Goal: Entertainment & Leisure: Consume media (video, audio)

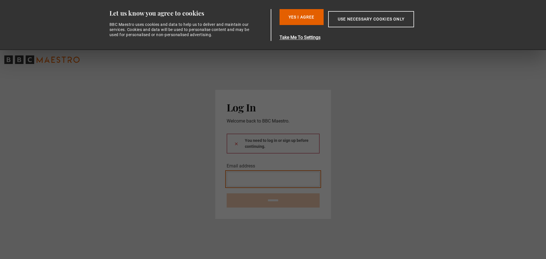
type input "**********"
click at [277, 198] on input "********" at bounding box center [273, 200] width 93 height 14
type input "**********"
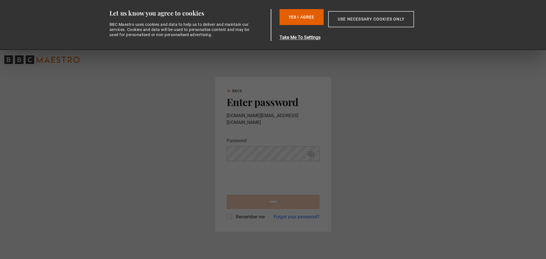
click at [350, 18] on button "Use necessary cookies only" at bounding box center [371, 19] width 86 height 16
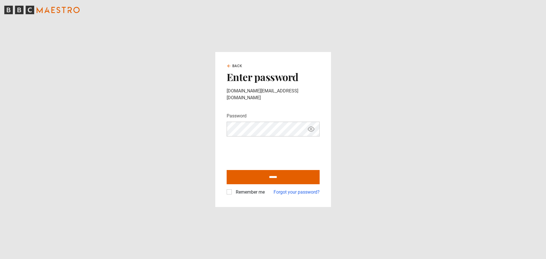
click at [233, 191] on label "Remember me" at bounding box center [248, 192] width 31 height 7
click at [259, 177] on input "******" at bounding box center [273, 177] width 93 height 14
type input "**********"
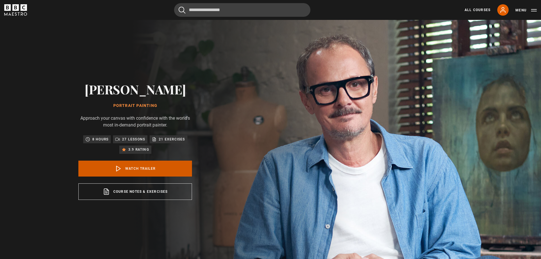
click at [138, 168] on link "Watch Trailer" at bounding box center [135, 169] width 114 height 16
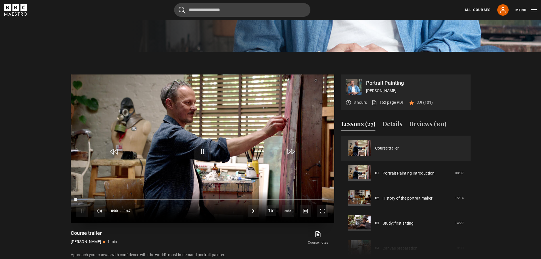
scroll to position [262, 0]
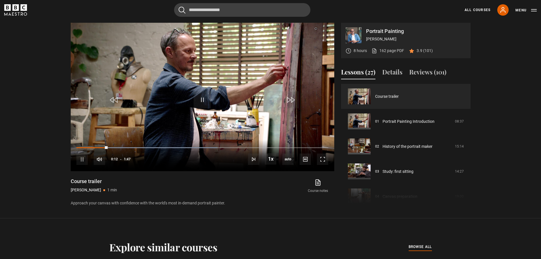
drag, startPoint x: 106, startPoint y: 149, endPoint x: 64, endPoint y: 148, distance: 42.4
click at [65, 148] on section "Portrait Painting Jonathan Yeo 8 hours 162 page PDF (opens in new tab) 3.9 (101…" at bounding box center [270, 109] width 541 height 218
click at [79, 148] on div "Loaded : 56.07% 0:01 0:01" at bounding box center [202, 148] width 252 height 2
click at [322, 161] on span "Video Player" at bounding box center [322, 158] width 11 height 11
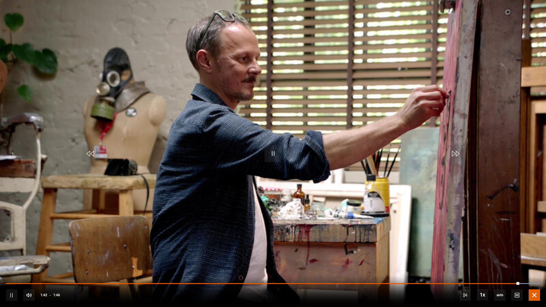
click at [535, 259] on span "Video Player" at bounding box center [533, 294] width 11 height 11
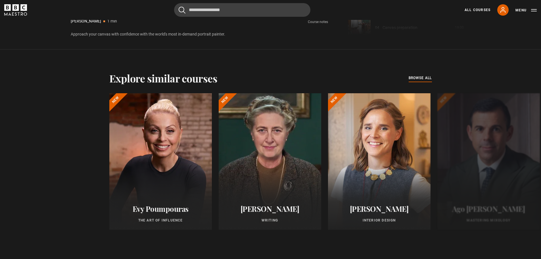
scroll to position [432, 0]
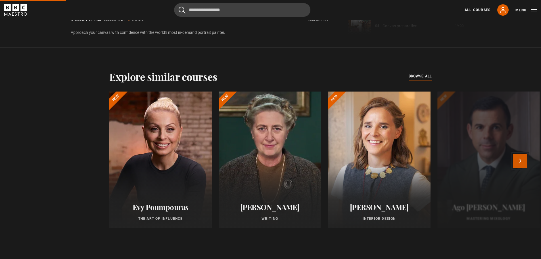
click at [521, 160] on button "Next" at bounding box center [521, 161] width 14 height 14
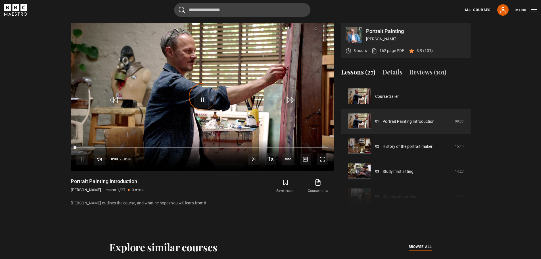
click at [21, 13] on icon "BBC Maestro" at bounding box center [15, 9] width 23 height 11
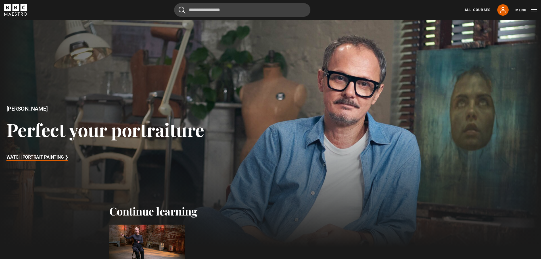
click at [18, 8] on icon "BBC Maestro" at bounding box center [16, 7] width 7 height 7
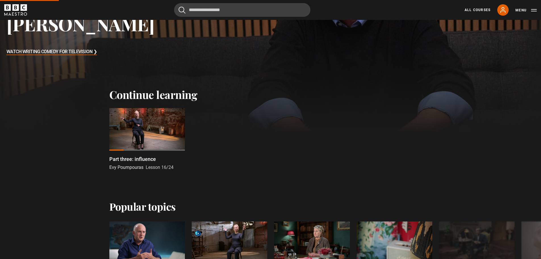
scroll to position [142, 0]
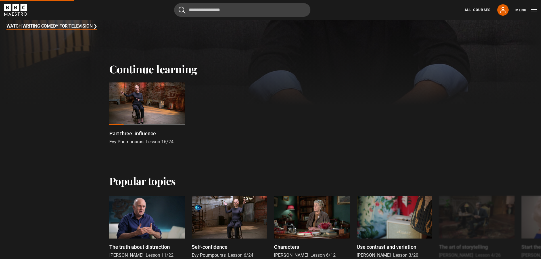
click at [157, 111] on div at bounding box center [147, 103] width 76 height 43
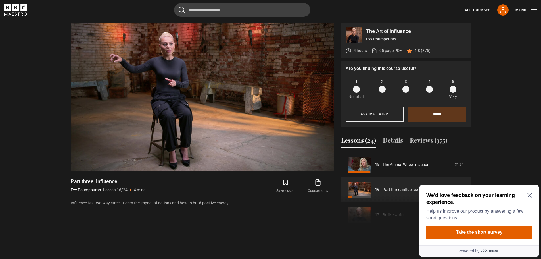
click at [531, 195] on icon "Close Maze Prompt" at bounding box center [530, 195] width 5 height 5
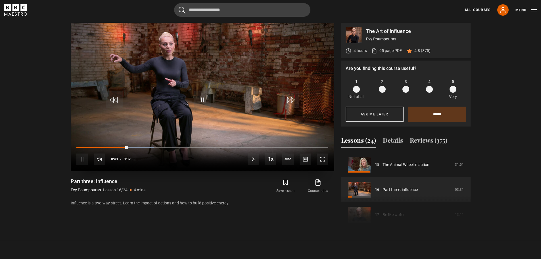
click at [117, 149] on div "10s Skip Back 10 seconds Pause 10s Skip Forward 10 seconds Loaded : 30.67% 0:33…" at bounding box center [203, 156] width 264 height 32
click at [118, 148] on div "Loaded : 33.04% 0:34 0:44" at bounding box center [202, 148] width 252 height 2
drag, startPoint x: 118, startPoint y: 148, endPoint x: 51, endPoint y: 145, distance: 66.6
click at [51, 145] on section "The Art of Influence Evy Poumpouras 4 hours 95 page PDF (opens in new tab) 4.8 …" at bounding box center [270, 120] width 541 height 241
drag, startPoint x: 109, startPoint y: 147, endPoint x: 73, endPoint y: 145, distance: 36.2
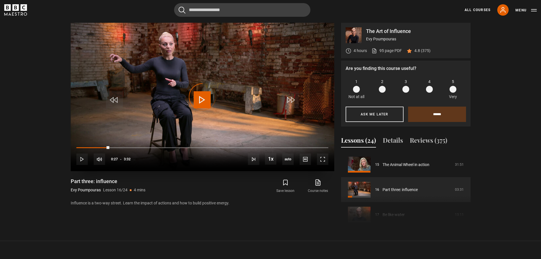
click at [73, 145] on div "10s Skip Back 10 seconds Play 10s Skip Forward 10 seconds Loaded : 0.00% 0:05 0…" at bounding box center [203, 156] width 264 height 32
click at [77, 147] on div "10s Skip Back 10 seconds Pause 10s Skip Forward 10 seconds Loaded : 0.00% 0:05 …" at bounding box center [203, 156] width 264 height 32
click at [79, 148] on div "10s Skip Back 10 seconds Pause 10s Skip Forward 10 seconds Loaded : 0.00% 0:00 …" at bounding box center [203, 156] width 264 height 32
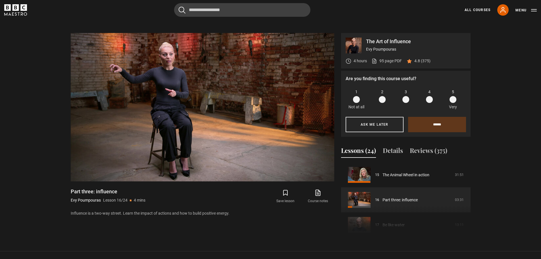
scroll to position [262, 0]
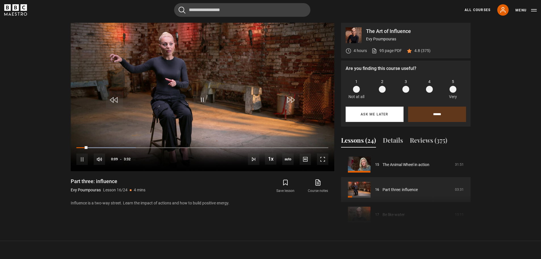
click at [374, 114] on button "Ask me later" at bounding box center [375, 114] width 58 height 15
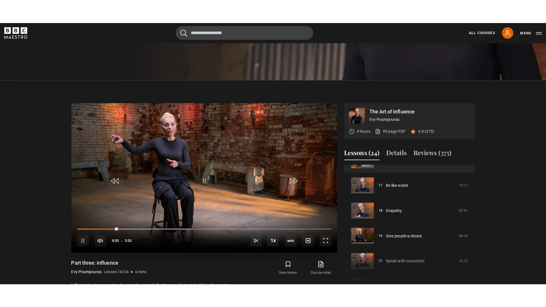
scroll to position [233, 0]
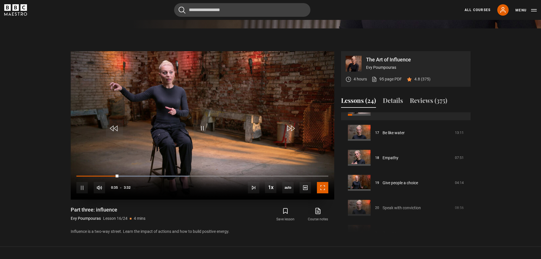
click at [320, 185] on span "Video Player" at bounding box center [322, 187] width 11 height 11
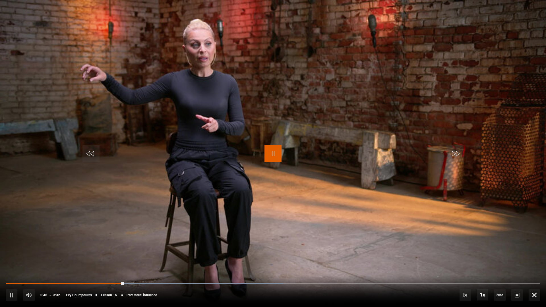
click at [277, 153] on span "Video Player" at bounding box center [272, 153] width 17 height 17
click at [274, 151] on span "Video Player" at bounding box center [272, 153] width 17 height 17
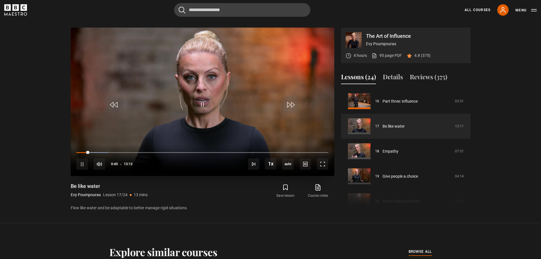
scroll to position [253, 0]
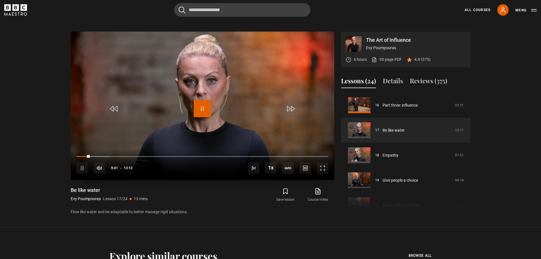
click at [203, 108] on span "Video Player" at bounding box center [202, 108] width 17 height 17
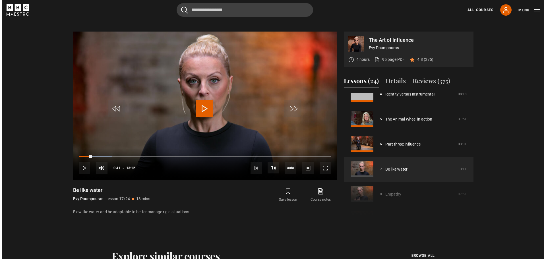
scroll to position [360, 0]
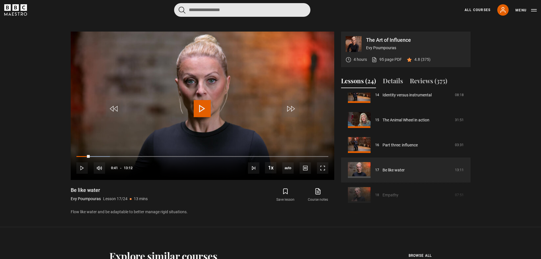
click at [221, 9] on input "Search" at bounding box center [242, 10] width 136 height 14
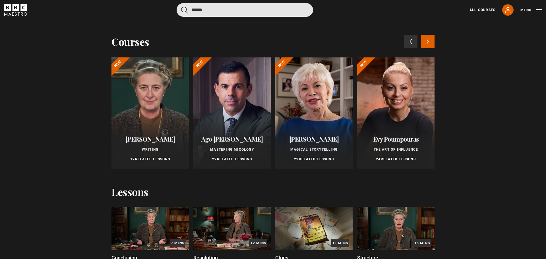
click at [181, 7] on button "submit" at bounding box center [184, 10] width 7 height 7
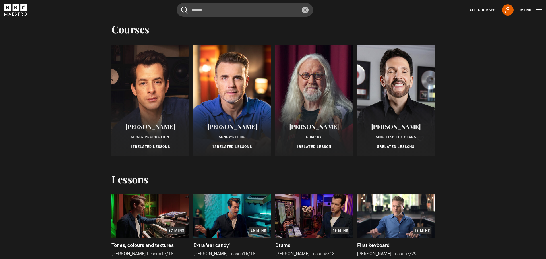
scroll to position [0, 0]
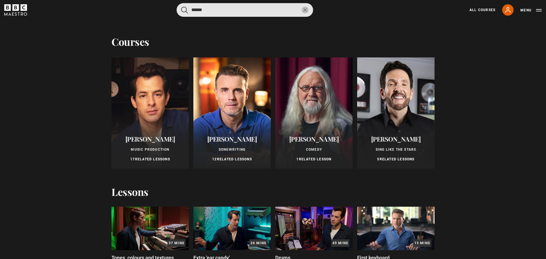
drag, startPoint x: 206, startPoint y: 10, endPoint x: 176, endPoint y: 9, distance: 29.6
click at [176, 9] on div "****** Cancel Courses Previous courses Next courses Mark Ronson Music Productio…" at bounding box center [272, 10] width 537 height 14
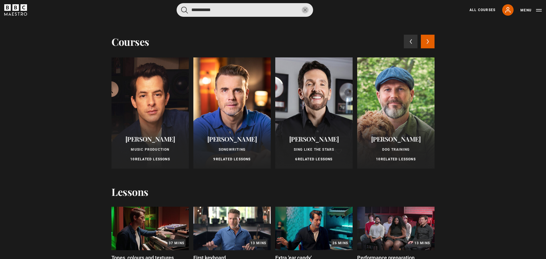
click at [181, 7] on button "submit" at bounding box center [184, 10] width 7 height 7
click at [227, 10] on input "**********" at bounding box center [245, 10] width 136 height 14
click at [181, 7] on button "submit" at bounding box center [184, 10] width 7 height 7
drag, startPoint x: 200, startPoint y: 7, endPoint x: 148, endPoint y: 9, distance: 52.1
click at [150, 9] on div "**********" at bounding box center [272, 10] width 537 height 14
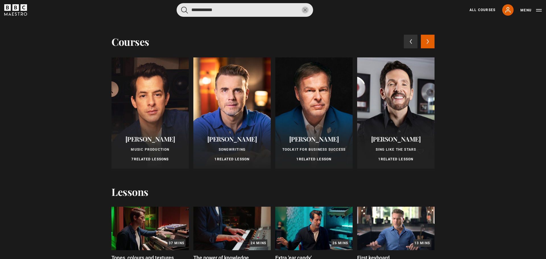
click at [181, 7] on button "submit" at bounding box center [184, 10] width 7 height 7
drag, startPoint x: 202, startPoint y: 9, endPoint x: 160, endPoint y: 12, distance: 42.2
click at [160, 12] on div "**********" at bounding box center [272, 10] width 537 height 14
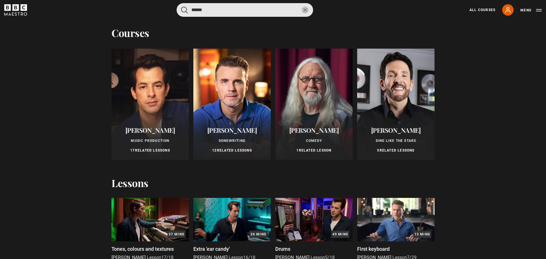
scroll to position [9, 0]
type input "******"
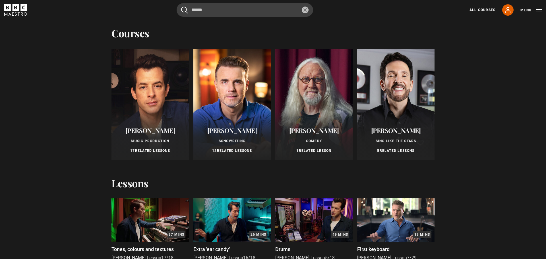
click at [144, 120] on div at bounding box center [149, 104] width 77 height 111
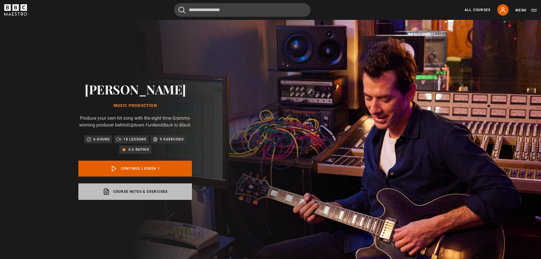
click at [136, 199] on link "Course notes & exercises opens in a new tab" at bounding box center [135, 191] width 114 height 16
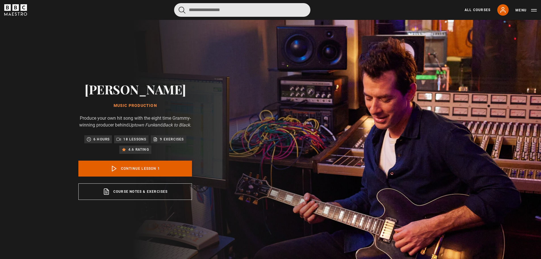
click at [224, 8] on input "Search" at bounding box center [242, 10] width 136 height 14
click at [225, 10] on input "Search" at bounding box center [242, 10] width 136 height 14
type input "******"
click at [179, 7] on button "submit" at bounding box center [182, 10] width 7 height 7
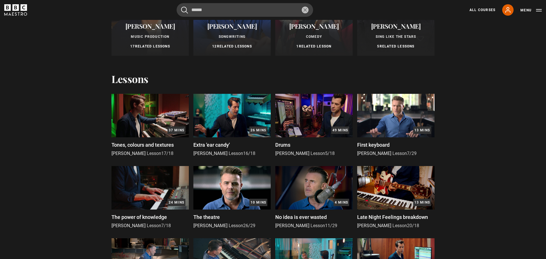
scroll to position [114, 0]
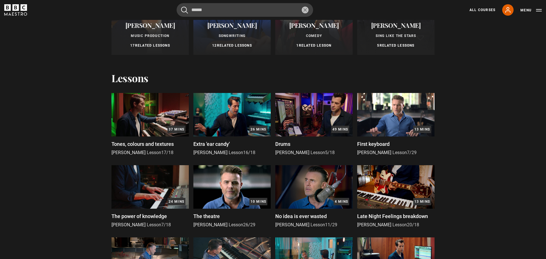
click at [127, 121] on img at bounding box center [149, 114] width 77 height 43
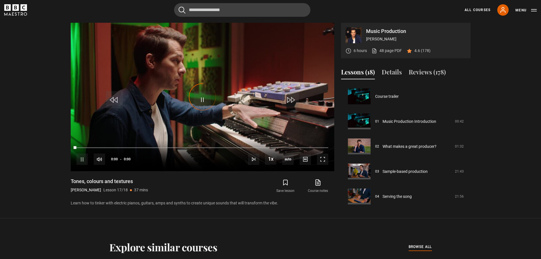
scroll to position [352, 0]
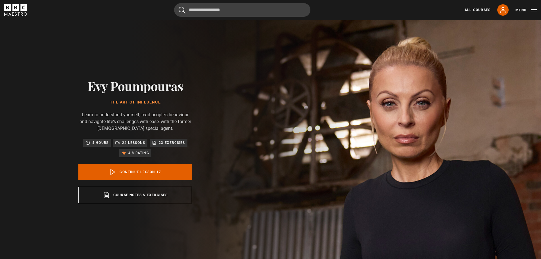
scroll to position [400, 0]
click at [25, 9] on icon "BBC Maestro" at bounding box center [15, 9] width 23 height 11
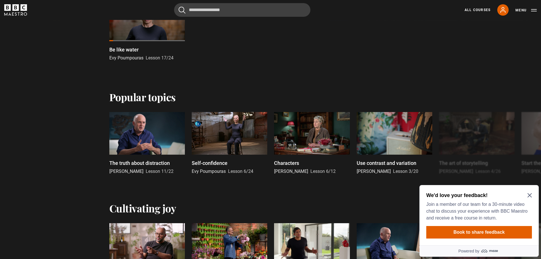
scroll to position [227, 0]
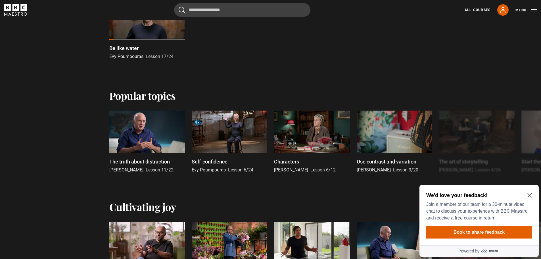
click at [533, 196] on div "We'd love your feedback! Join a member of our team for a 30-minute video chat t…" at bounding box center [479, 215] width 119 height 60
click at [530, 195] on icon "Close Maze Prompt" at bounding box center [530, 195] width 4 height 4
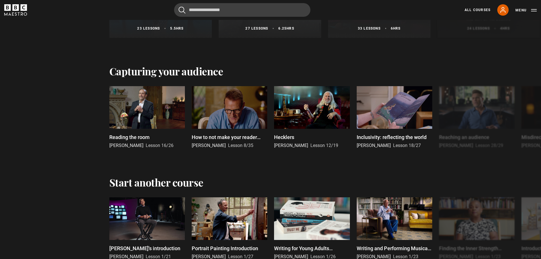
scroll to position [1137, 0]
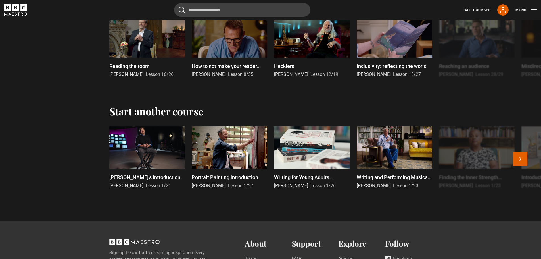
click at [154, 141] on div at bounding box center [147, 147] width 76 height 43
click at [520, 156] on button "Next" at bounding box center [521, 158] width 14 height 14
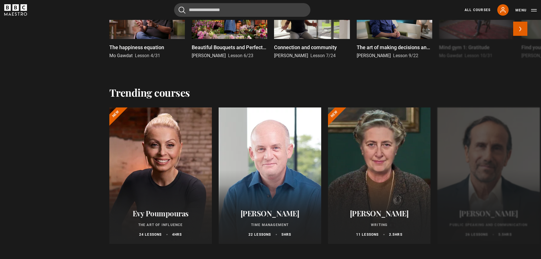
scroll to position [426, 0]
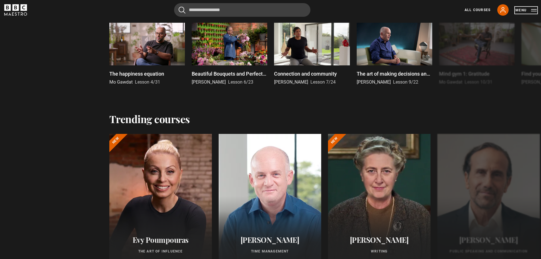
click at [534, 11] on button "Menu" at bounding box center [526, 10] width 21 height 6
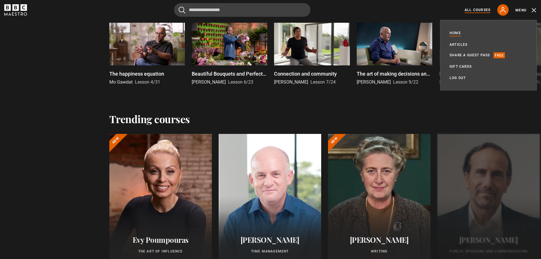
click at [466, 11] on link "All Courses" at bounding box center [478, 9] width 26 height 5
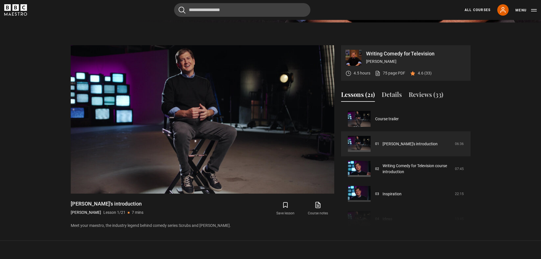
scroll to position [233, 0]
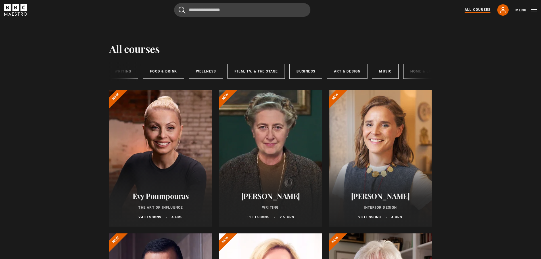
scroll to position [0, 85]
click at [360, 73] on link "Music" at bounding box center [361, 71] width 27 height 15
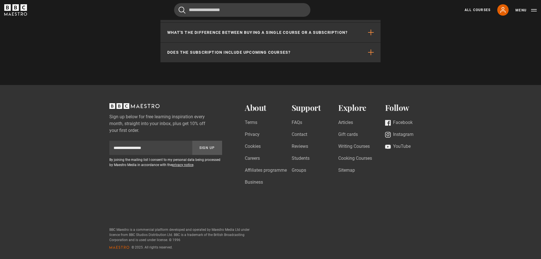
scroll to position [543, 0]
